Goal: Check status: Check status

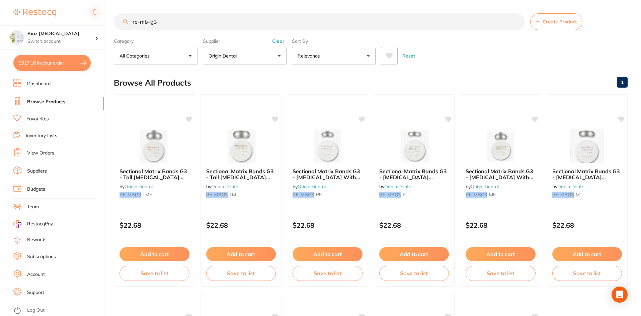
click at [61, 61] on button "$917.16 in your order" at bounding box center [51, 63] width 77 height 16
checkbox input "true"
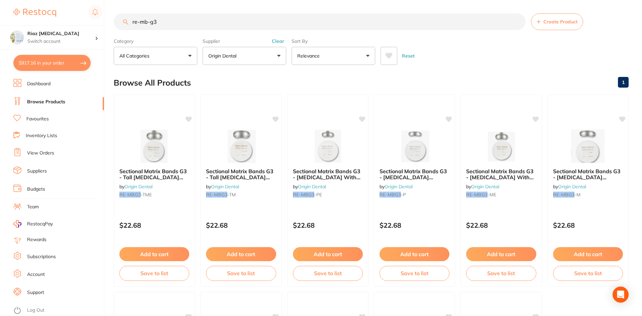
checkbox input "true"
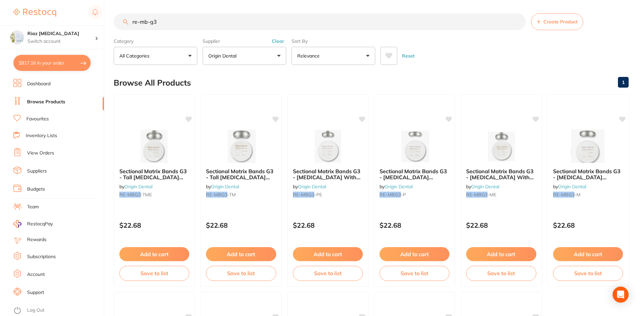
checkbox input "true"
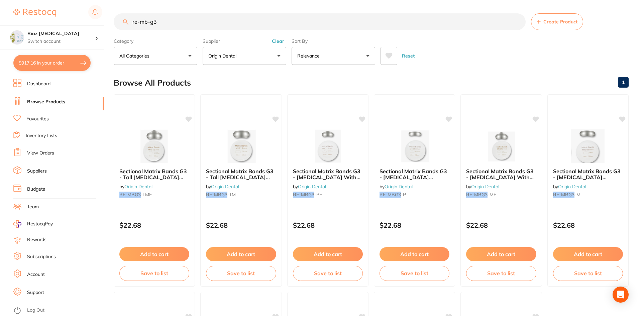
checkbox input "true"
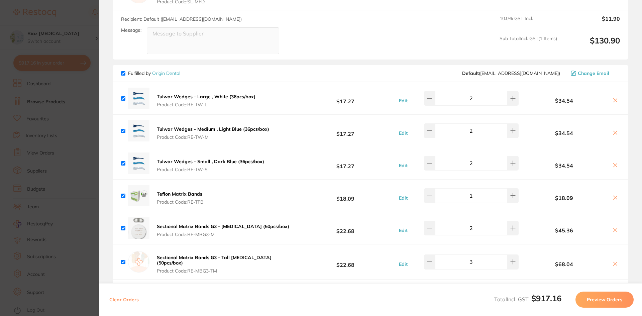
click at [86, 138] on section "Update RRP Set your pre negotiated price for this item. Item Agreed RRP (excl. …" at bounding box center [321, 158] width 642 height 316
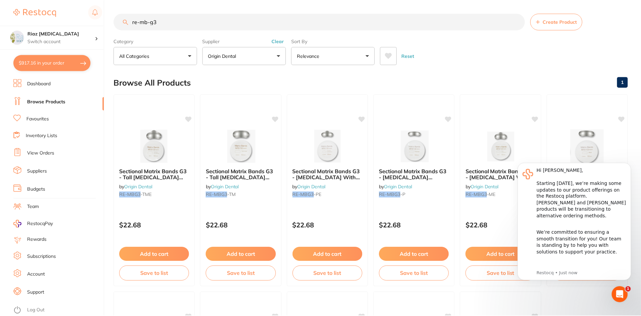
scroll to position [0, 0]
click at [43, 134] on link "Inventory Lists" at bounding box center [41, 135] width 31 height 7
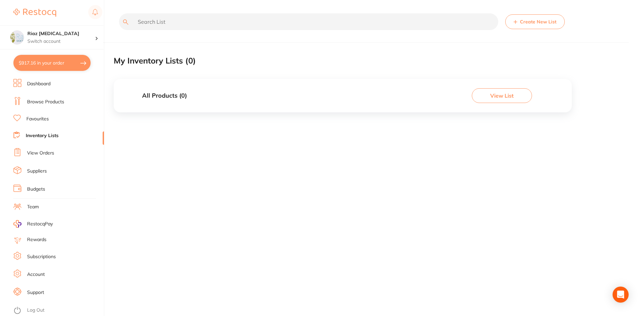
click at [36, 154] on link "View Orders" at bounding box center [40, 153] width 27 height 7
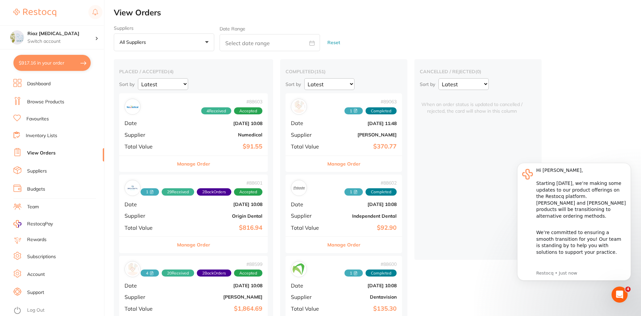
click at [187, 141] on div "# 88603 4 Received Accepted Date [DATE] 10:08 Supplier Numedical Total Value $9…" at bounding box center [193, 124] width 149 height 62
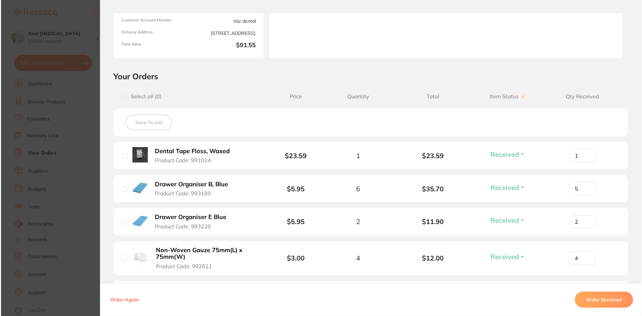
scroll to position [100, 0]
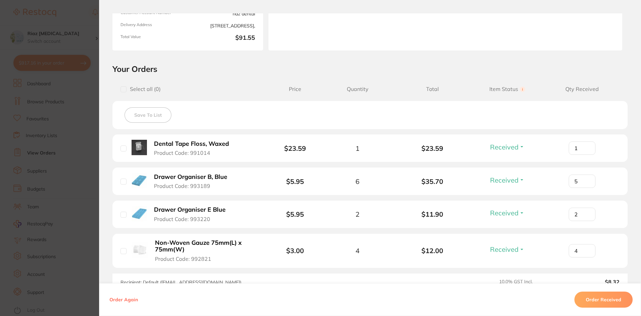
click at [175, 174] on b "Drawer Organiser B, Blue" at bounding box center [190, 177] width 73 height 7
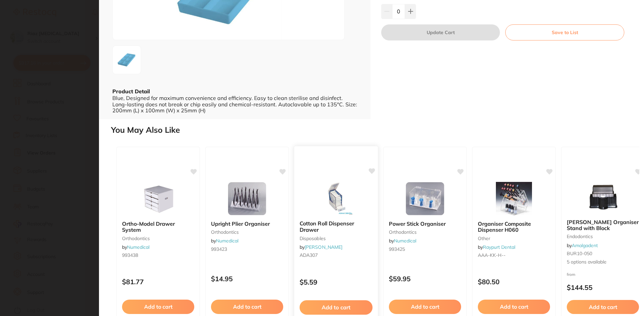
scroll to position [134, 0]
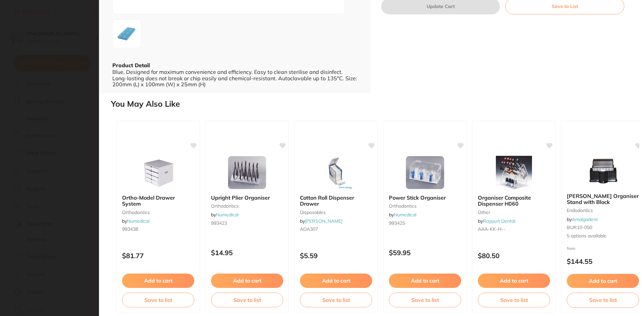
click at [49, 140] on section "Drawer Organiser B, Blue instruments by Numedical Product Code: 993189 ESC Prod…" at bounding box center [321, 158] width 642 height 316
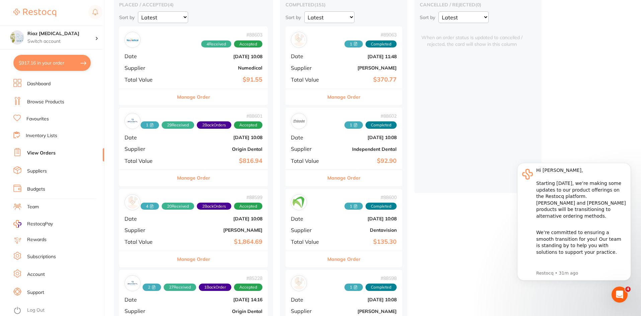
scroll to position [67, 0]
click at [200, 225] on div "# 88599 4 20 Received 2 Back Orders Accepted Date [DATE] 10:08 Supplier [PERSON…" at bounding box center [193, 220] width 149 height 62
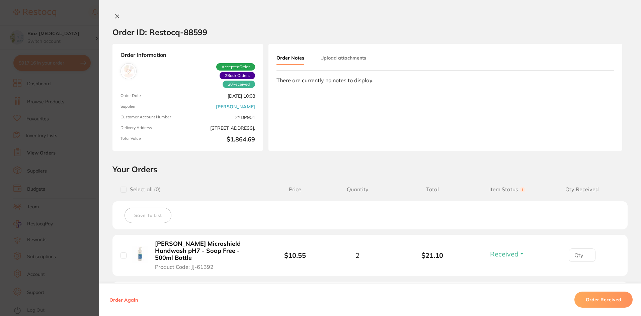
click at [84, 193] on section "Order ID: Restocq- 88599 Order Information 20 Received 2 Back Orders Accepted O…" at bounding box center [320, 158] width 641 height 316
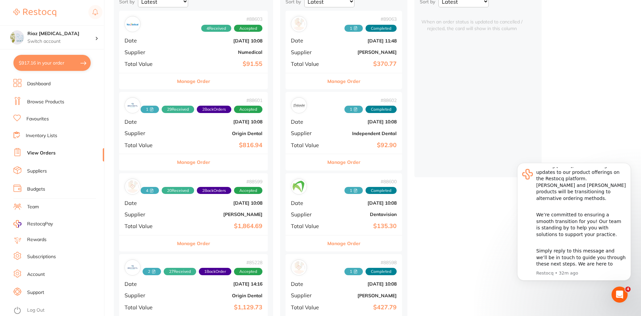
scroll to position [100, 0]
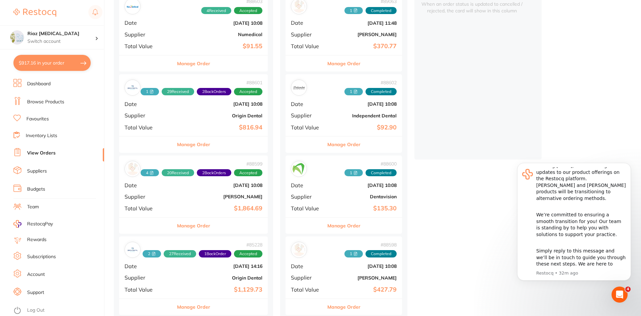
click at [188, 204] on div "# 88599 4 20 Received 2 Back Orders Accepted Date [DATE] 10:08 Supplier [PERSON…" at bounding box center [193, 187] width 149 height 62
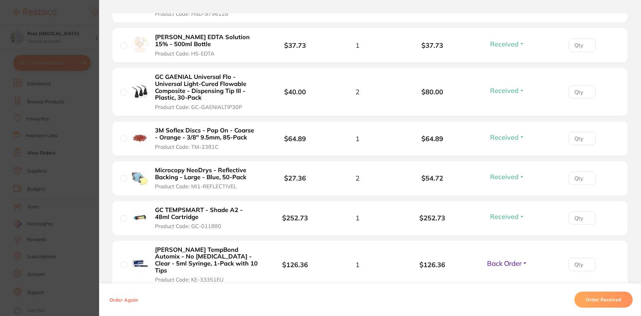
scroll to position [368, 0]
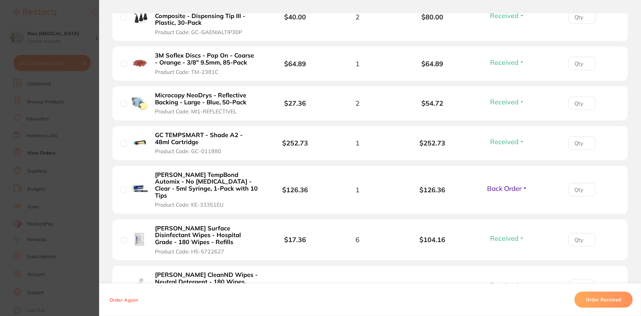
drag, startPoint x: 515, startPoint y: 179, endPoint x: 509, endPoint y: 183, distance: 7.2
click at [514, 184] on span "Back Order" at bounding box center [504, 188] width 34 height 8
click at [499, 200] on span "Received" at bounding box center [507, 202] width 17 height 5
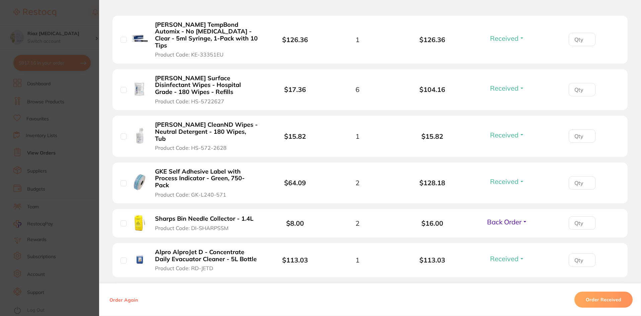
scroll to position [535, 0]
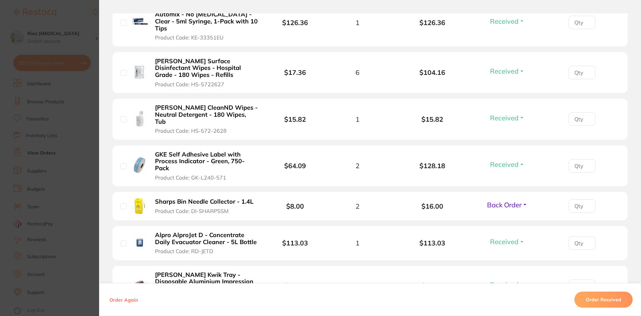
click at [500, 201] on span "Back Order" at bounding box center [504, 205] width 34 height 8
click at [505, 217] on span "Received" at bounding box center [507, 219] width 17 height 5
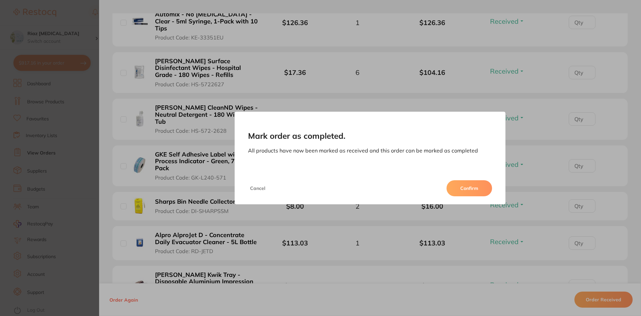
click at [469, 190] on button "Confirm" at bounding box center [469, 188] width 46 height 16
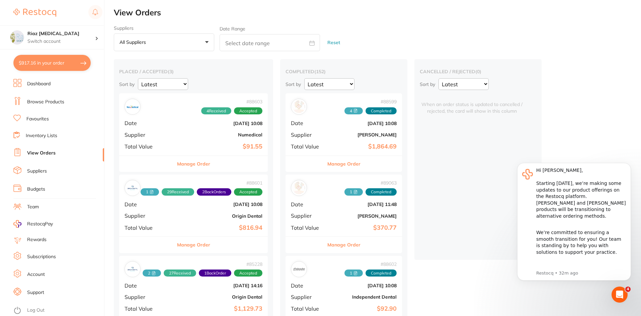
click at [42, 101] on link "Browse Products" at bounding box center [45, 102] width 37 height 7
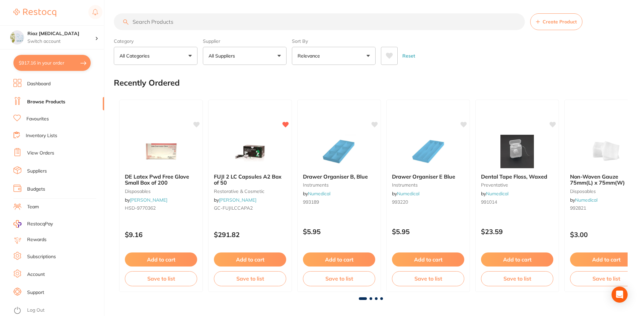
click at [226, 54] on p "All Suppliers" at bounding box center [222, 56] width 29 height 7
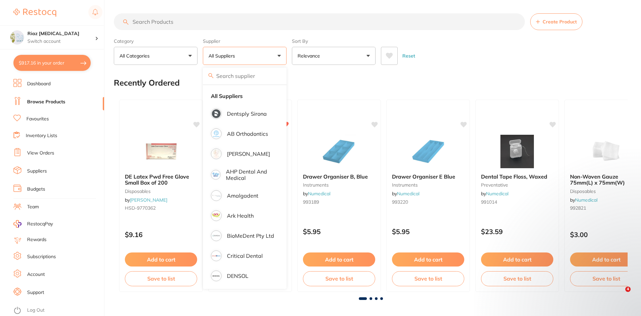
click at [458, 55] on div "Reset" at bounding box center [501, 52] width 241 height 23
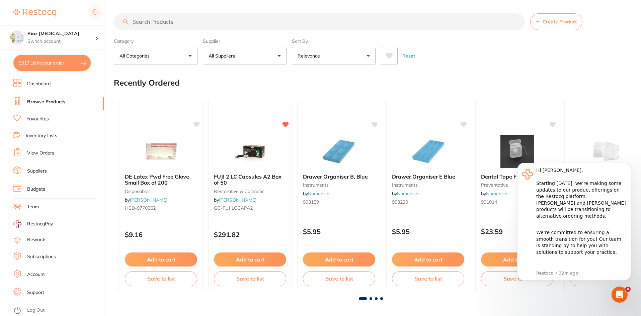
click at [39, 151] on link "View Orders" at bounding box center [40, 153] width 27 height 7
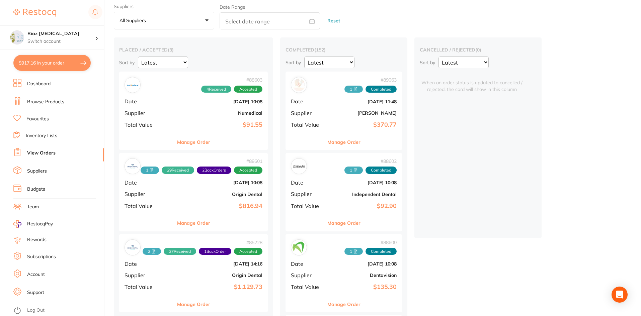
scroll to position [33, 0]
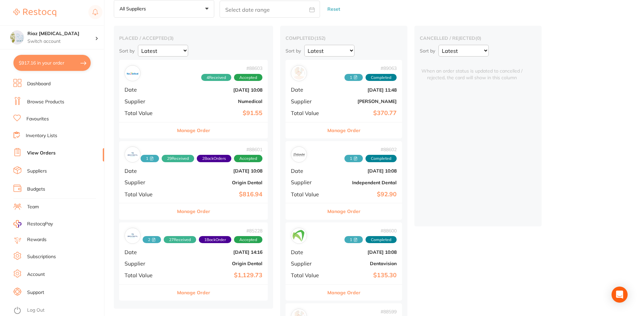
click at [180, 77] on div "# 88603 4 Received Accepted" at bounding box center [193, 73] width 138 height 16
